Goal: Task Accomplishment & Management: Complete application form

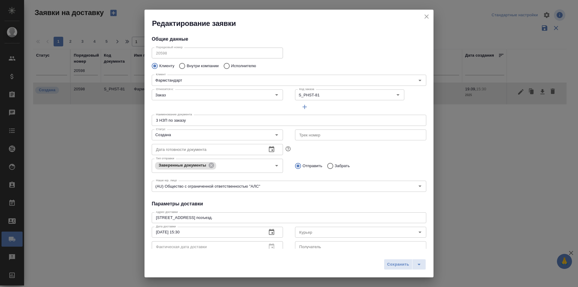
click at [428, 18] on icon "close" at bounding box center [426, 16] width 7 height 7
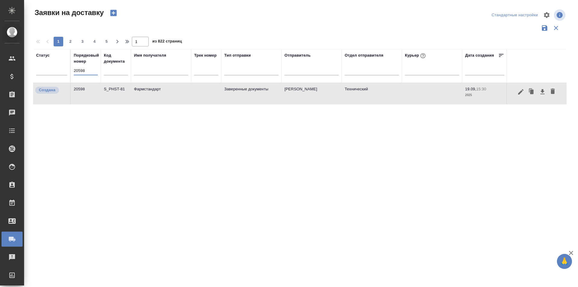
click at [79, 74] on input "20598" at bounding box center [86, 71] width 24 height 8
paste input "00"
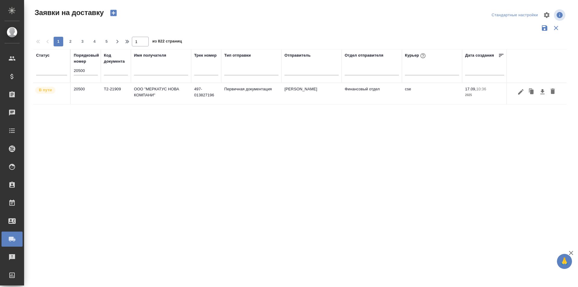
drag, startPoint x: 102, startPoint y: 260, endPoint x: 117, endPoint y: 272, distance: 18.6
click at [102, 260] on div "Статус Порядковый номер 20500 Код документа Имя получателя Трек номер Тип отпра…" at bounding box center [300, 157] width 534 height 217
click at [163, 286] on div ".cls-1 fill:#fff; AWATERA [PERSON_NAME] Спецификации Заказы 0 Чаты Todo Проекты…" at bounding box center [289, 143] width 578 height 287
click at [89, 71] on input "20500" at bounding box center [86, 71] width 24 height 8
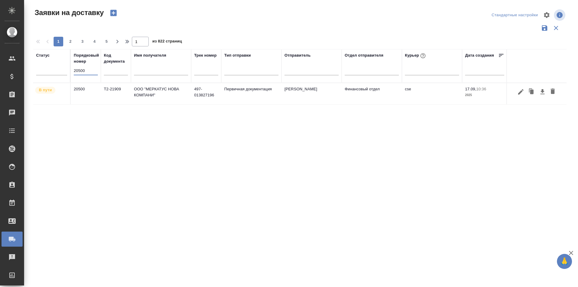
paste input "487"
type input "20487"
click at [521, 93] on icon "button" at bounding box center [520, 91] width 7 height 7
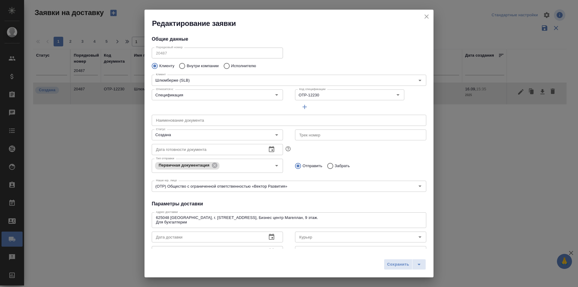
type input "[PERSON_NAME]"
type input "Финансовый отдел"
click at [207, 137] on input "Создана" at bounding box center [208, 134] width 108 height 7
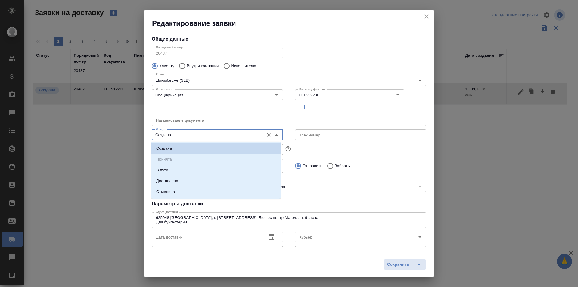
type input "[PERSON_NAME]"
click at [185, 172] on li "В пути" at bounding box center [215, 170] width 129 height 11
type input "В пути"
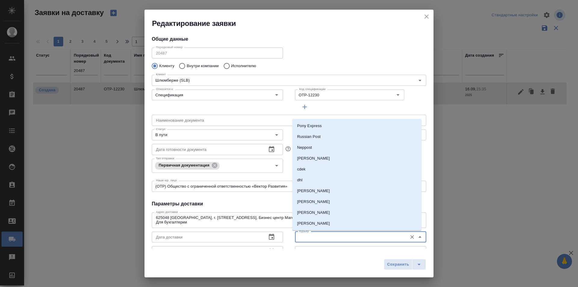
click at [312, 239] on input "Курьер" at bounding box center [351, 236] width 108 height 7
click at [320, 136] on p "Russian Post" at bounding box center [308, 137] width 23 height 6
type input "Russian Post"
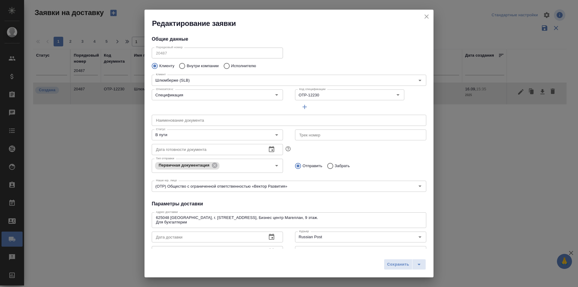
drag, startPoint x: 409, startPoint y: 160, endPoint x: 399, endPoint y: 150, distance: 14.1
click at [409, 160] on div "Отправить Забрать" at bounding box center [360, 166] width 131 height 13
click at [335, 131] on input "text" at bounding box center [360, 134] width 131 height 11
type input "12932712518328"
click at [395, 269] on button "Сохранить" at bounding box center [398, 264] width 29 height 11
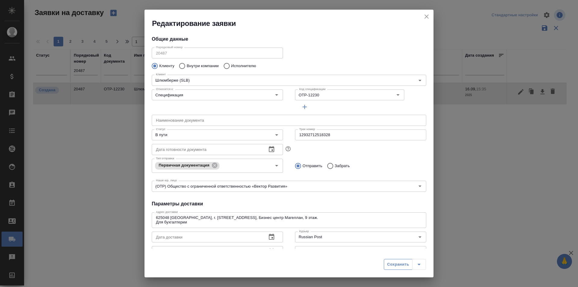
type input "Создана"
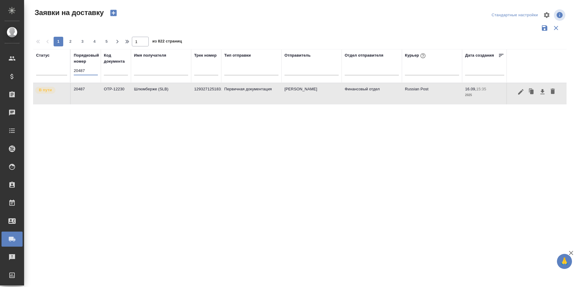
click at [94, 70] on input "20487" at bounding box center [86, 71] width 24 height 8
paste input "598"
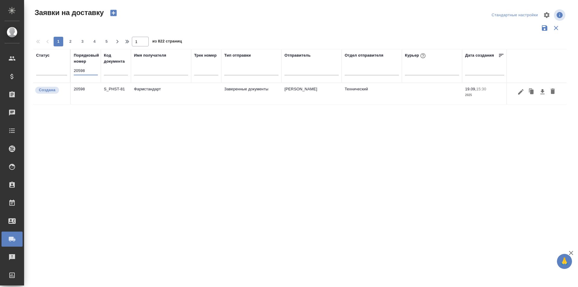
type input "20598"
click at [518, 94] on icon "button" at bounding box center [520, 91] width 5 height 5
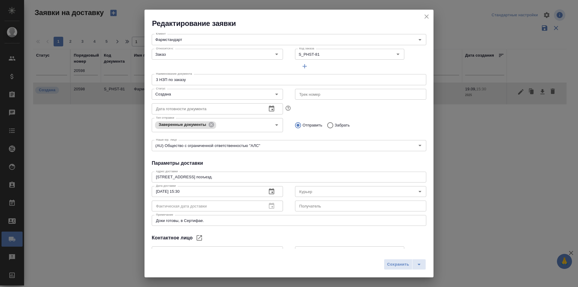
scroll to position [82, 0]
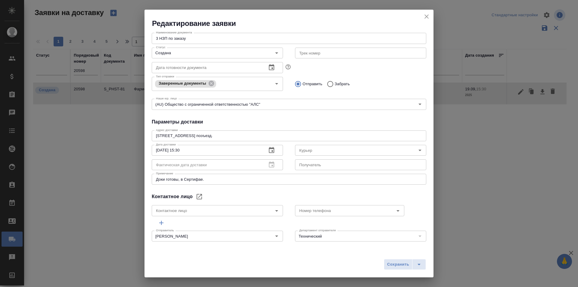
click at [482, 143] on div "Редактирование заявки Общие данные Порядковый номер 20598 Порядковый номер Клие…" at bounding box center [289, 143] width 578 height 287
click at [429, 14] on icon "close" at bounding box center [426, 16] width 7 height 7
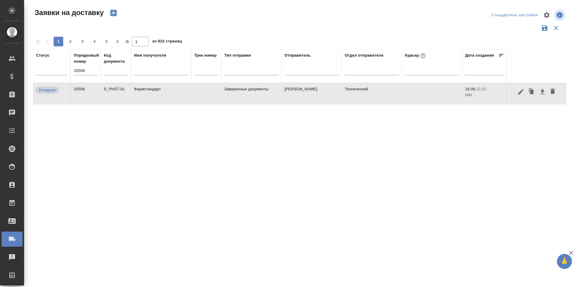
click at [519, 94] on icon "button" at bounding box center [520, 91] width 5 height 5
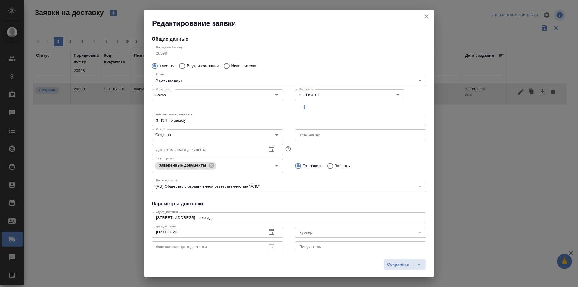
type input "Носач [PERSON_NAME]"
type input "[PHONE_NUMBER]"
